Goal: Task Accomplishment & Management: Complete application form

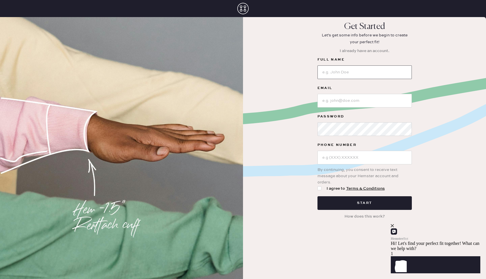
click at [330, 72] on input at bounding box center [364, 72] width 94 height 14
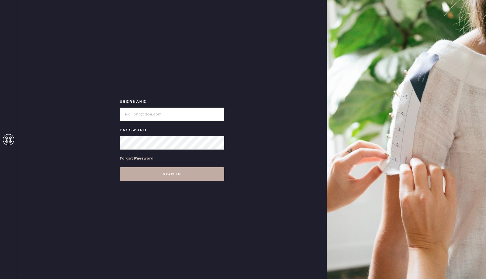
type input "reformationcherrycreek"
click at [167, 172] on button "Sign in" at bounding box center [172, 174] width 105 height 14
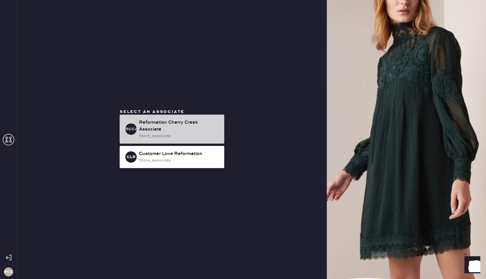
click at [168, 124] on div "Reformation Cherry Creek Associate" at bounding box center [179, 126] width 81 height 14
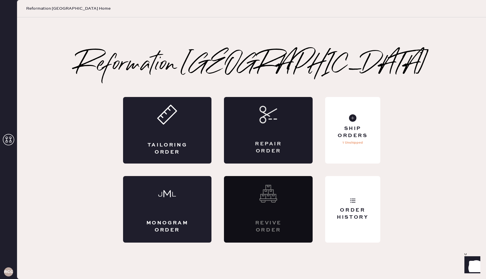
click at [285, 142] on div "Repair Order" at bounding box center [268, 147] width 43 height 14
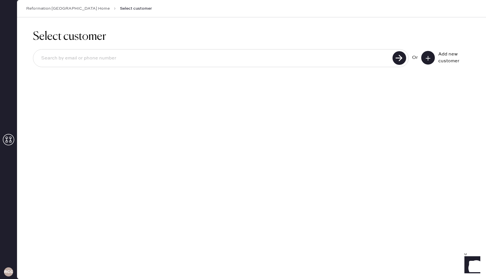
click at [117, 63] on input at bounding box center [214, 58] width 354 height 13
click at [423, 61] on button at bounding box center [428, 58] width 14 height 14
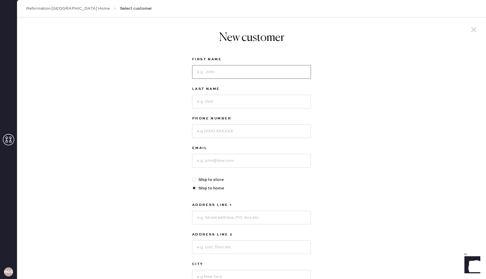
click at [199, 73] on input at bounding box center [251, 72] width 119 height 14
type input "Gretchen"
type input "Wilder"
type input "812-212-7102"
type input "gretchenmwilder@gmail.com"
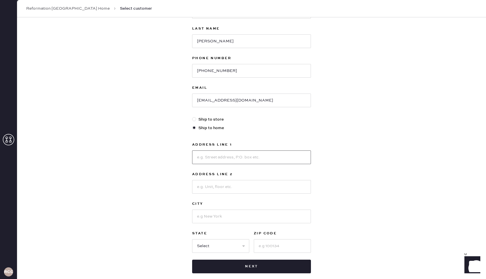
scroll to position [91, 0]
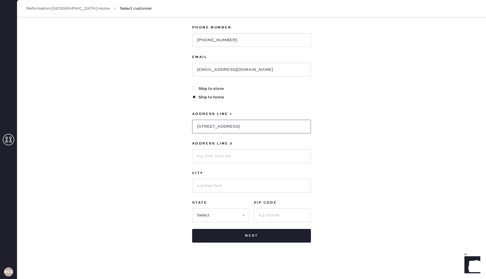
type input "2624 N Clay St"
type input "Denver"
click at [221, 220] on select "Select AK AL AR AZ CA CO CT DC DE FL GA HI IA ID IL IN KS KY LA MA MD ME MI MN …" at bounding box center [220, 215] width 57 height 14
select select "CO"
click at [192, 208] on select "Select AK AL AR AZ CA CO CT DC DE FL GA HI IA ID IL IN KS KY LA MA MD ME MI MN …" at bounding box center [220, 215] width 57 height 14
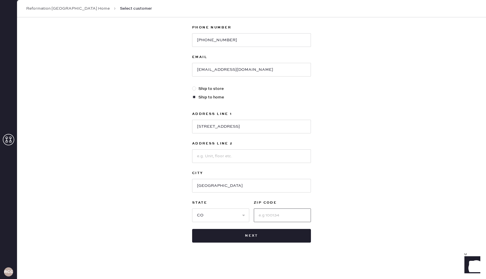
click at [267, 219] on input at bounding box center [282, 215] width 57 height 14
type input "80211"
click at [258, 240] on button "Next" at bounding box center [251, 236] width 119 height 14
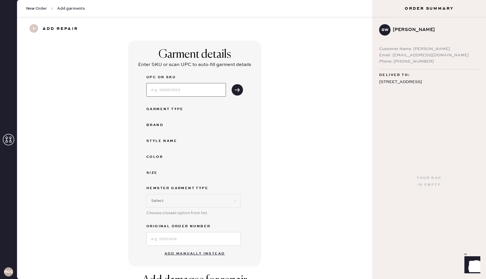
click at [190, 91] on input at bounding box center [186, 90] width 80 height 14
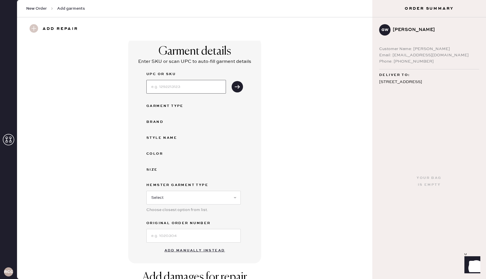
scroll to position [31, 0]
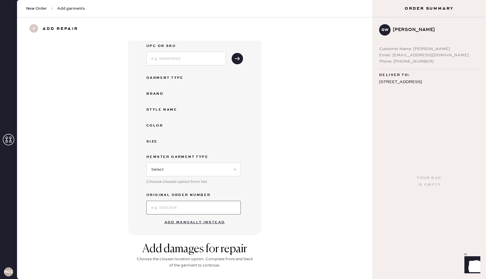
click at [162, 208] on input at bounding box center [193, 208] width 94 height 14
type input "S28482605"
click at [290, 174] on div "Garment details Enter SKU or scan UPC to auto-fill garment details UPC or SKU G…" at bounding box center [194, 122] width 335 height 226
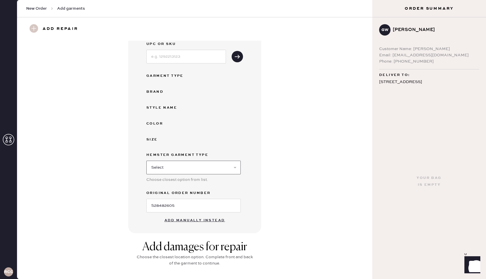
click at [227, 167] on select "Select Basic Skirt Jeans Leggings Pants Shorts Basic Sleeved Dress Basic Sleeve…" at bounding box center [193, 168] width 94 height 14
click at [146, 161] on select "Select Basic Skirt Jeans Leggings Pants Shorts Basic Sleeved Dress Basic Sleeve…" at bounding box center [193, 168] width 94 height 14
click at [205, 170] on select "Select Basic Skirt Jeans Leggings Pants Shorts Basic Sleeved Dress Basic Sleeve…" at bounding box center [193, 168] width 94 height 14
select select "7"
click at [146, 161] on select "Select Basic Skirt Jeans Leggings Pants Shorts Basic Sleeved Dress Basic Sleeve…" at bounding box center [193, 168] width 94 height 14
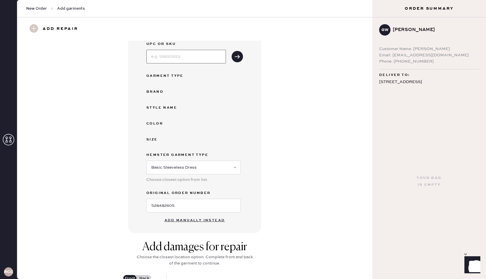
click at [208, 52] on input at bounding box center [186, 57] width 80 height 14
type input "1314708NVY006"
click at [235, 54] on icon "submit" at bounding box center [237, 57] width 6 height 6
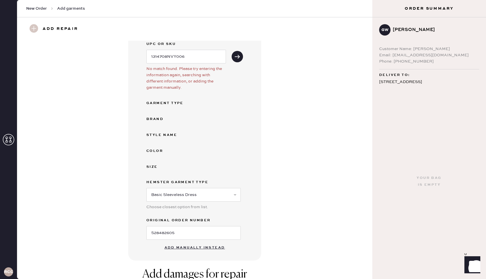
click at [195, 246] on button "Add manually instead" at bounding box center [194, 247] width 67 height 11
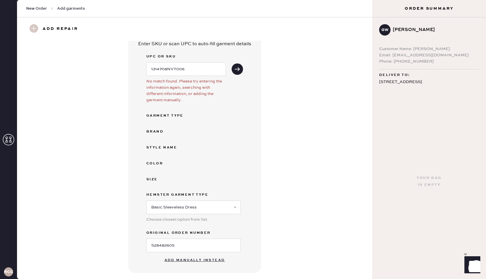
select select "7"
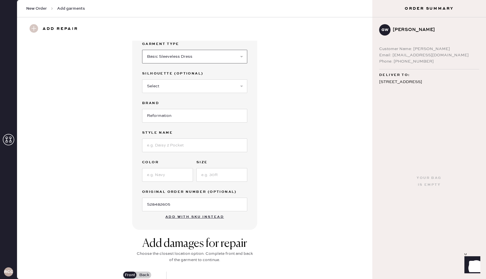
click at [190, 63] on select "Select Basic Skirt Jeans Leggings Pants Shorts Basic Sleeved Dress Basic Sleeve…" at bounding box center [194, 57] width 105 height 14
click at [223, 59] on select "Select Basic Skirt Jeans Leggings Pants Shorts Basic Sleeved Dress Basic Sleeve…" at bounding box center [194, 57] width 105 height 14
click at [194, 88] on select "Select Maxi Dress Midi Dress Mini Dress Other" at bounding box center [194, 86] width 105 height 14
select select "33"
click at [142, 79] on select "Select Maxi Dress Midi Dress Mini Dress Other" at bounding box center [194, 86] width 105 height 14
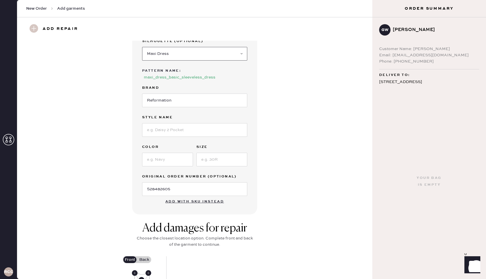
scroll to position [54, 0]
click at [178, 133] on input at bounding box center [194, 129] width 105 height 14
type input "Maribelle"
type input "Navy"
type input "6"
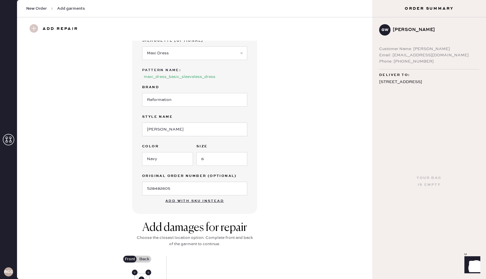
click at [269, 177] on div "Garment details Garment Type Select Basic Skirt Jeans Leggings Pants Shorts Bas…" at bounding box center [194, 100] width 335 height 227
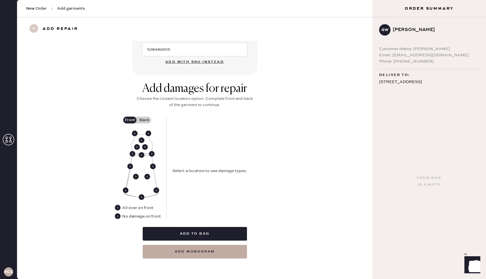
scroll to position [192, 0]
click at [145, 118] on label "Back" at bounding box center [144, 120] width 14 height 7
click at [144, 120] on input "Back" at bounding box center [144, 120] width 0 height 0
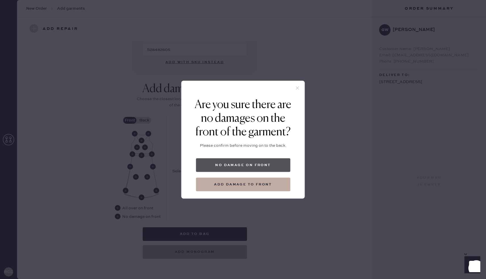
click at [235, 160] on button "No damage on front" at bounding box center [243, 165] width 94 height 14
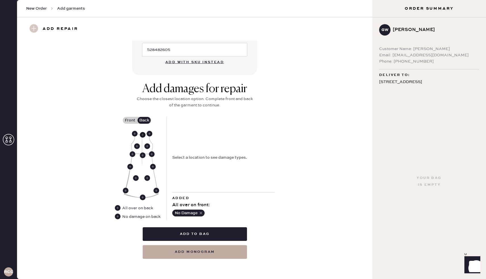
click at [141, 135] on use at bounding box center [143, 135] width 6 height 6
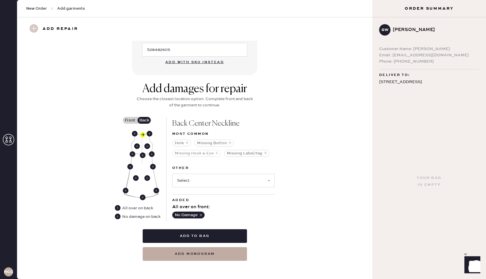
click at [196, 154] on button "Missing Hook & Eye" at bounding box center [196, 153] width 49 height 7
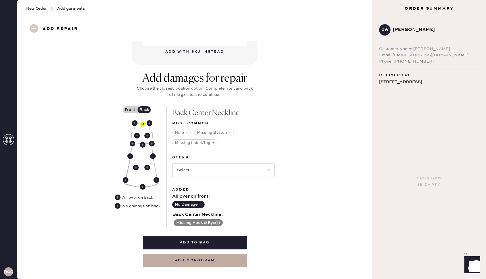
scroll to position [212, 0]
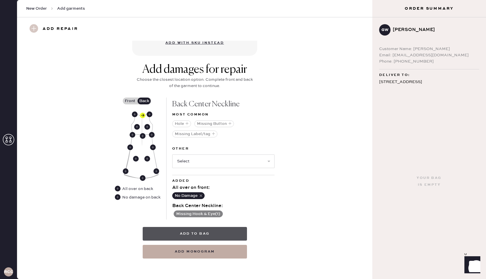
click at [205, 233] on button "Add to bag" at bounding box center [195, 234] width 104 height 14
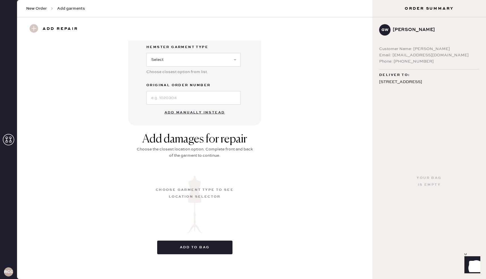
scroll to position [1, 0]
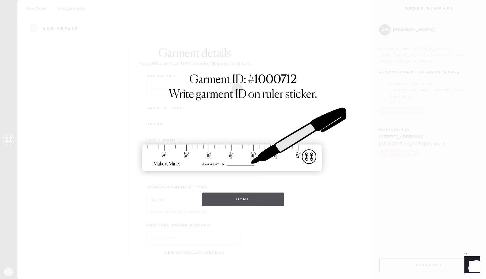
click at [227, 203] on button "Done" at bounding box center [243, 199] width 82 height 14
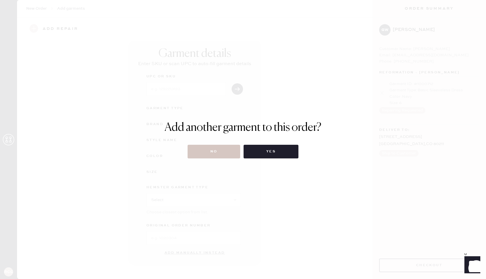
click at [220, 160] on div "Add another garment to this order? No Yes" at bounding box center [243, 139] width 486 height 279
click at [220, 157] on button "No" at bounding box center [214, 152] width 53 height 14
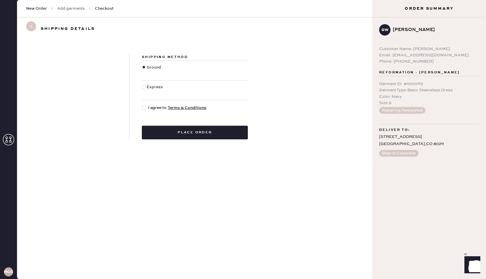
click at [147, 108] on div at bounding box center [145, 108] width 6 height 6
click at [142, 105] on input "I agree to Terms & Conditions" at bounding box center [142, 105] width 0 height 0
checkbox input "true"
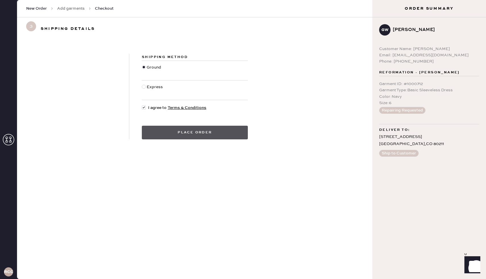
click at [180, 126] on button "Place order" at bounding box center [195, 133] width 106 height 14
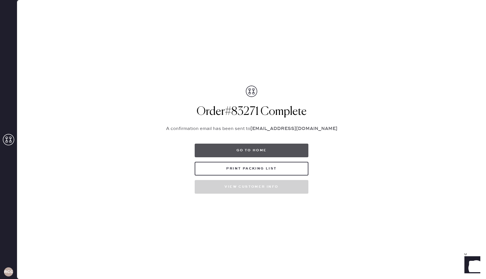
click at [230, 144] on button "Go to home" at bounding box center [252, 151] width 114 height 14
